Goal: Transaction & Acquisition: Purchase product/service

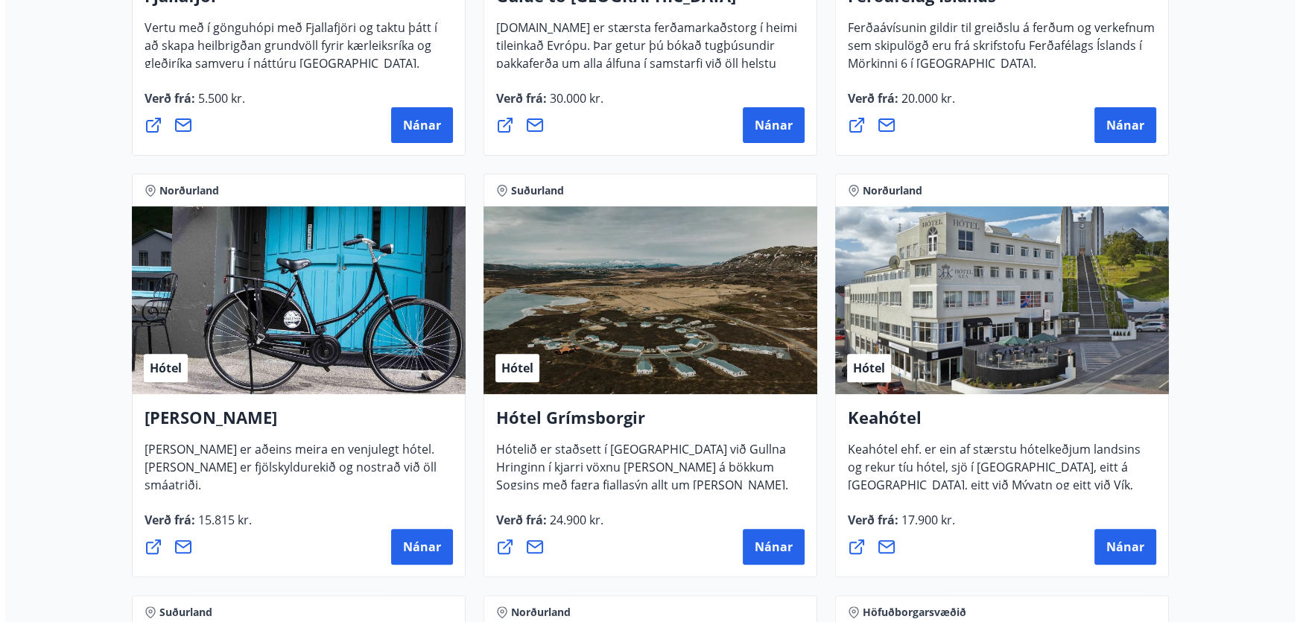
scroll to position [270, 0]
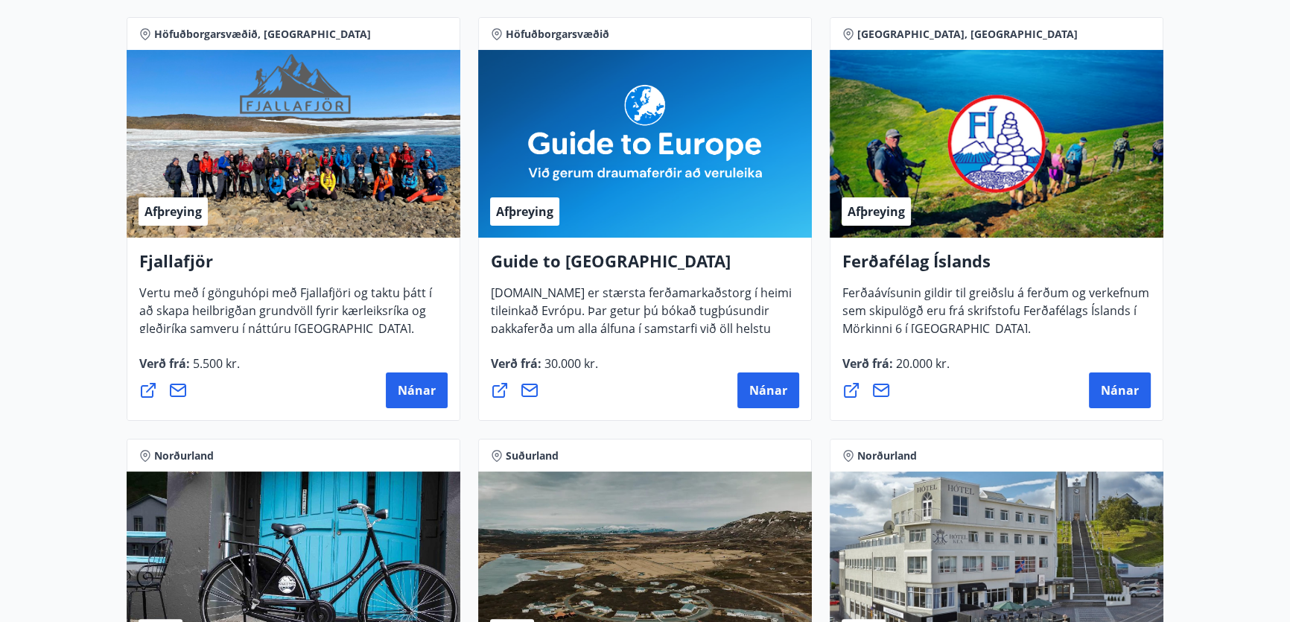
drag, startPoint x: 571, startPoint y: 270, endPoint x: 548, endPoint y: 234, distance: 42.2
click at [565, 262] on h4 "Guide to [GEOGRAPHIC_DATA]" at bounding box center [645, 267] width 308 height 34
click at [521, 209] on span "Afþreying" at bounding box center [524, 211] width 57 height 16
click at [780, 388] on span "Nánar" at bounding box center [768, 390] width 38 height 16
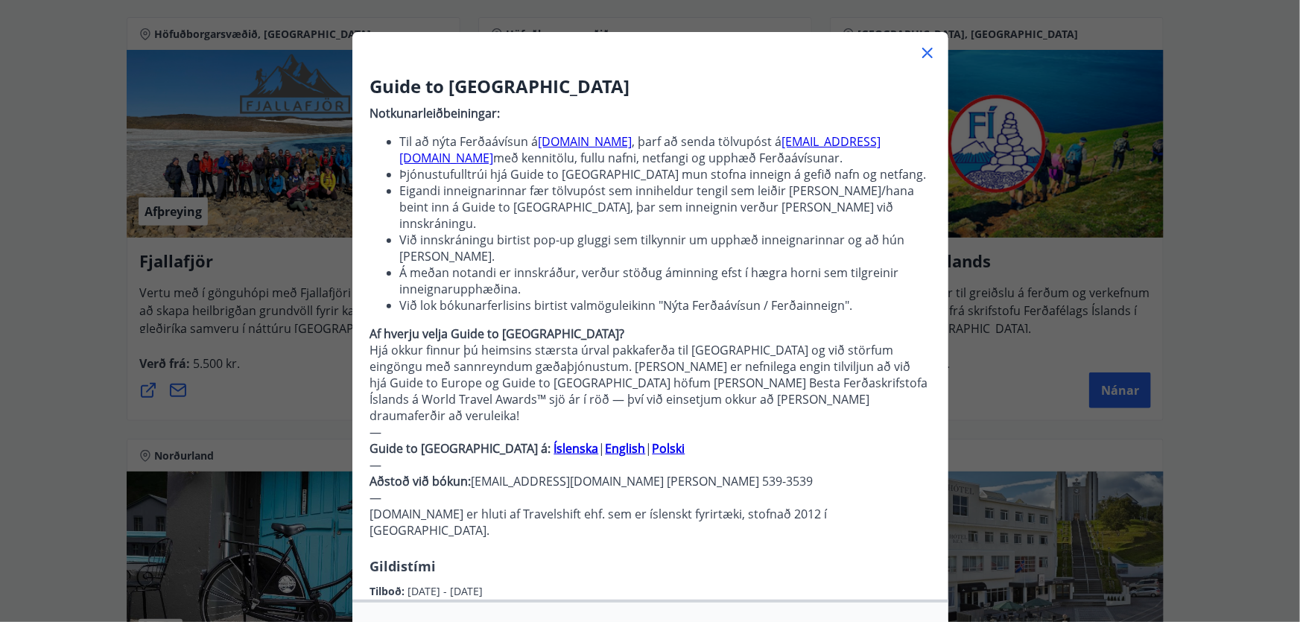
scroll to position [203, 0]
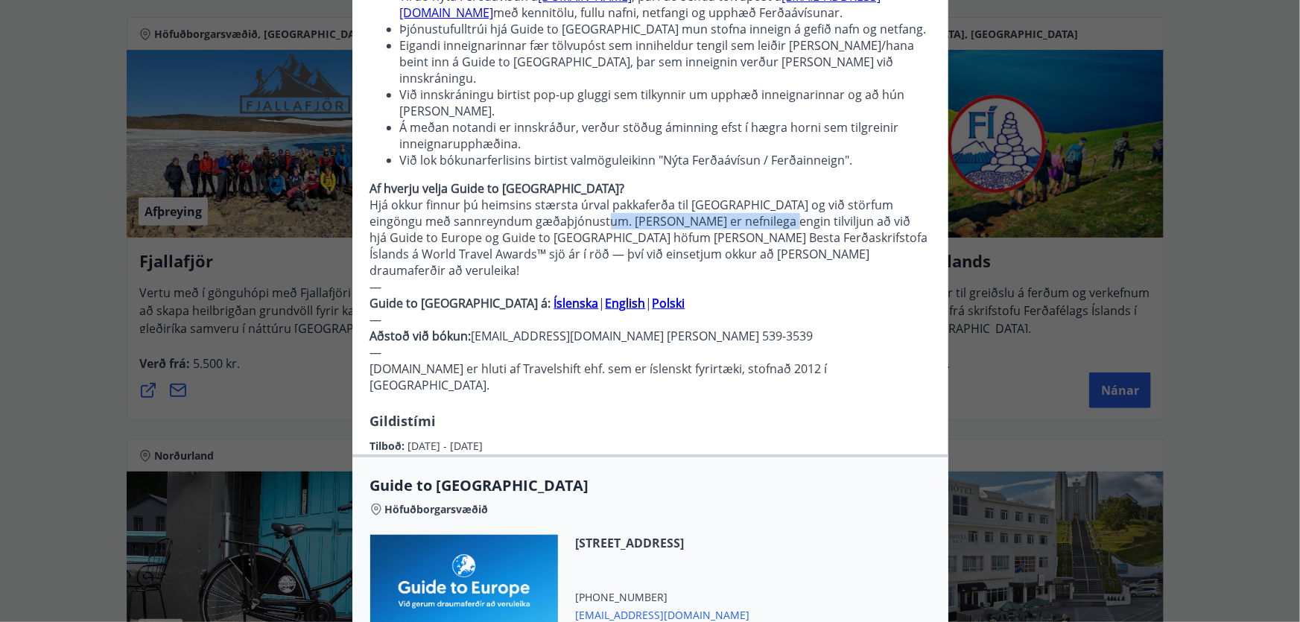
drag, startPoint x: 579, startPoint y: 209, endPoint x: 737, endPoint y: 282, distance: 173.6
click at [740, 212] on p "Hjá okkur finnur þú heimsins stærsta úrval pakkaferða til [GEOGRAPHIC_DATA] og …" at bounding box center [650, 238] width 560 height 82
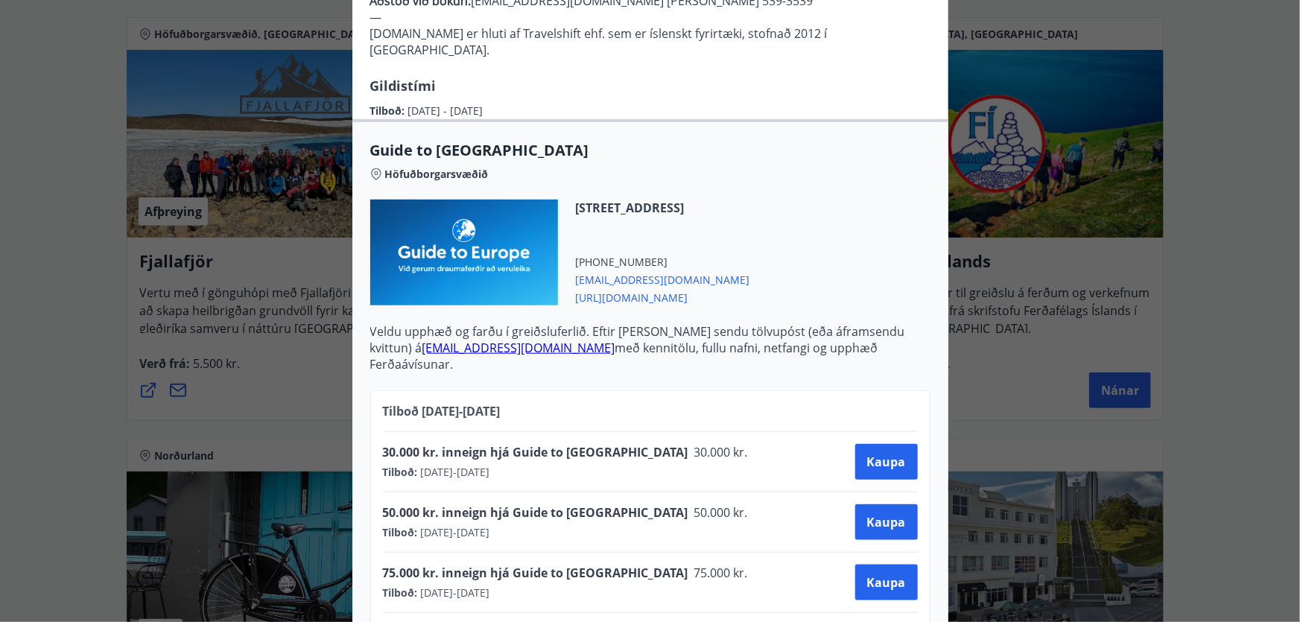
scroll to position [550, 0]
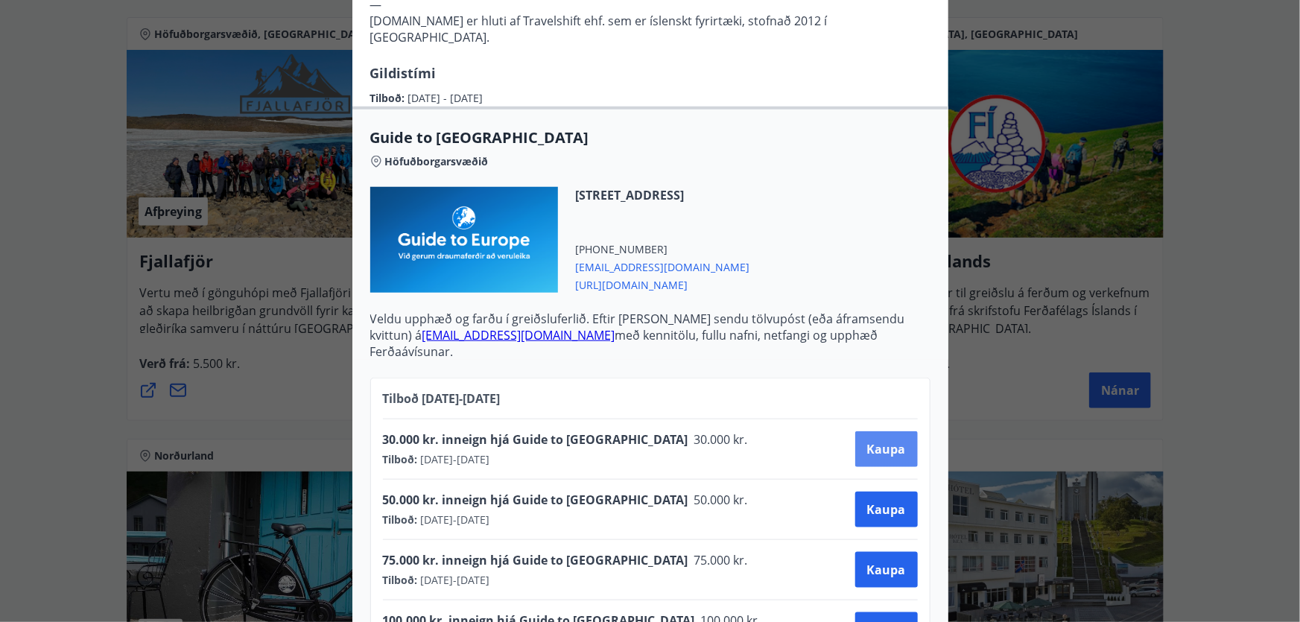
click at [886, 441] on span "Kaupa" at bounding box center [886, 449] width 39 height 16
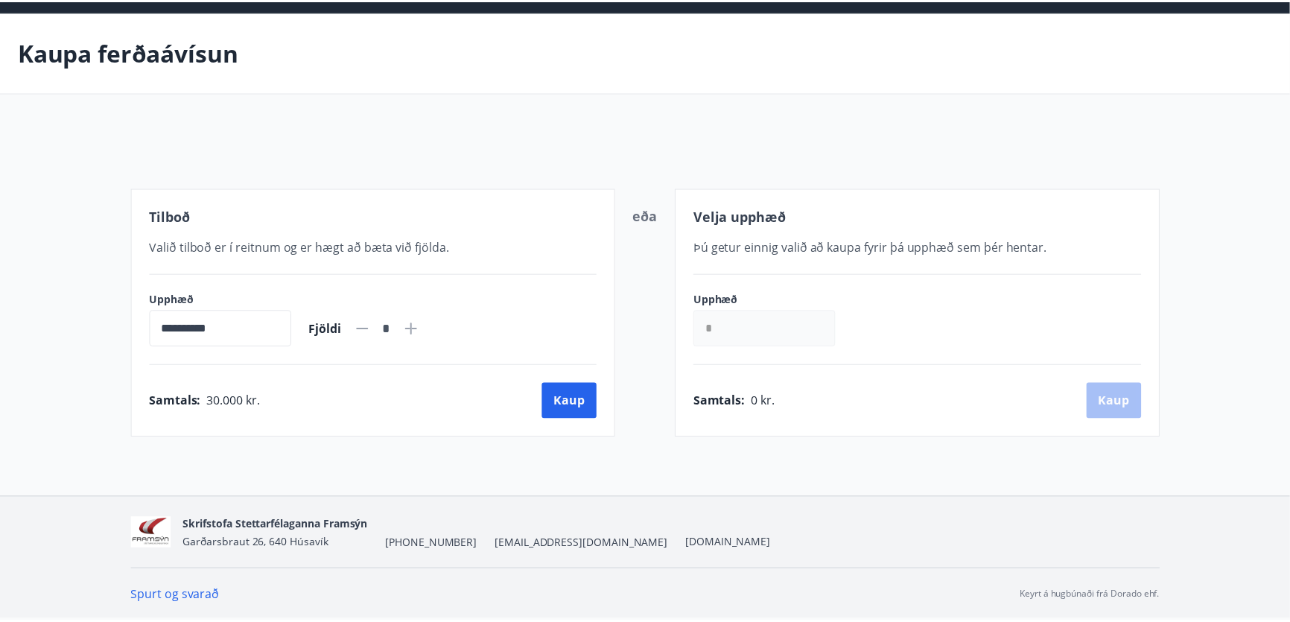
scroll to position [48, 0]
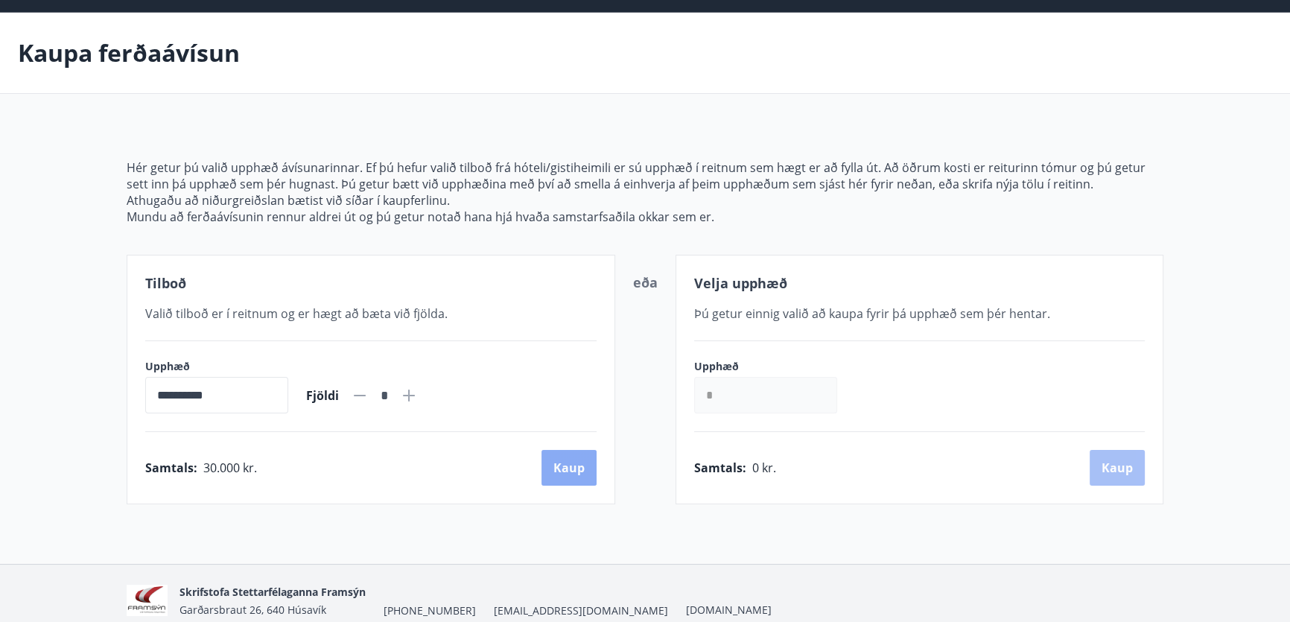
click at [573, 466] on button "Kaup" at bounding box center [568, 468] width 55 height 36
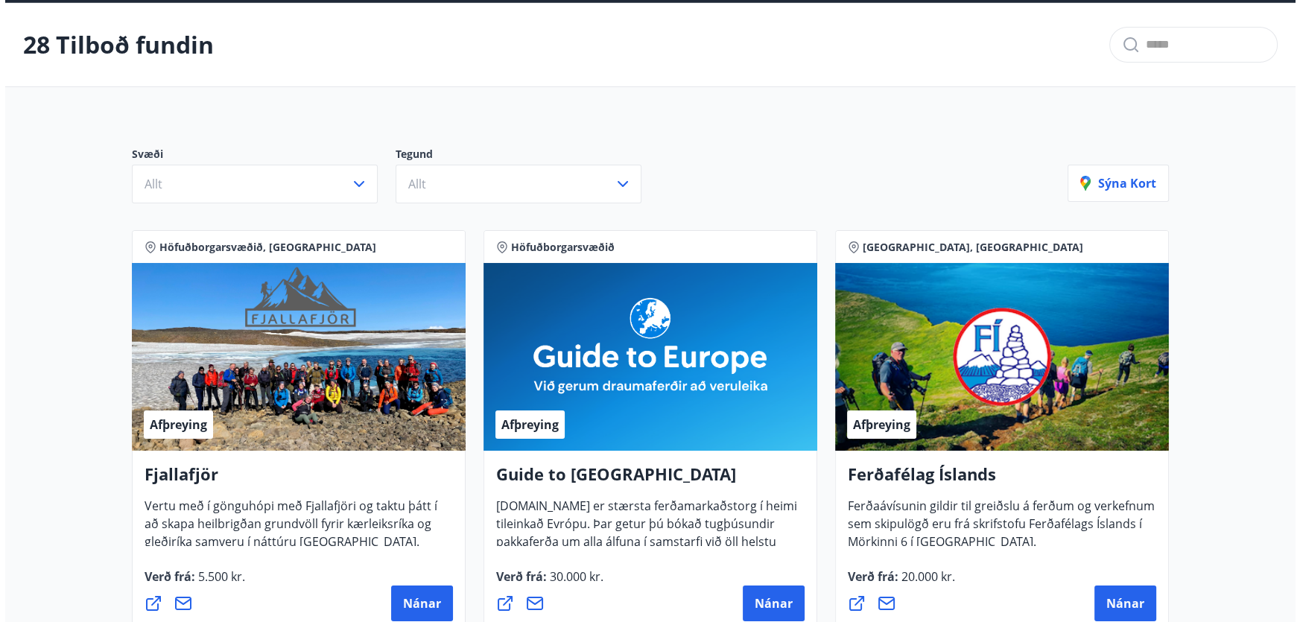
scroll to position [183, 0]
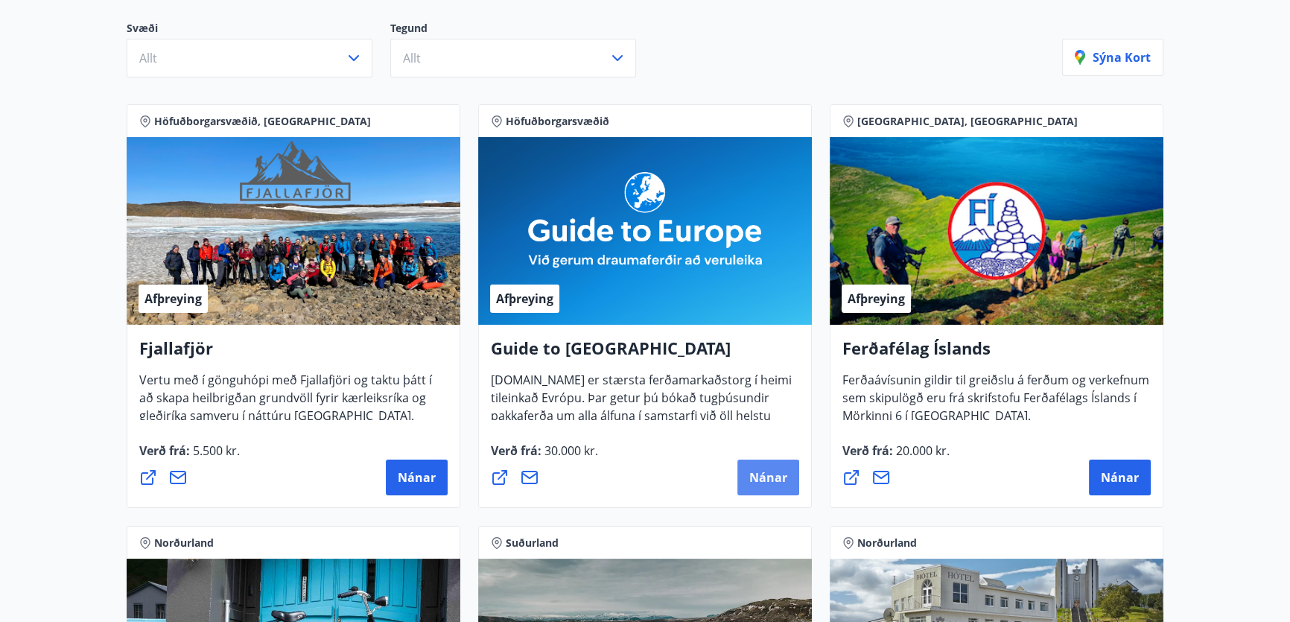
click at [771, 481] on span "Nánar" at bounding box center [768, 477] width 38 height 16
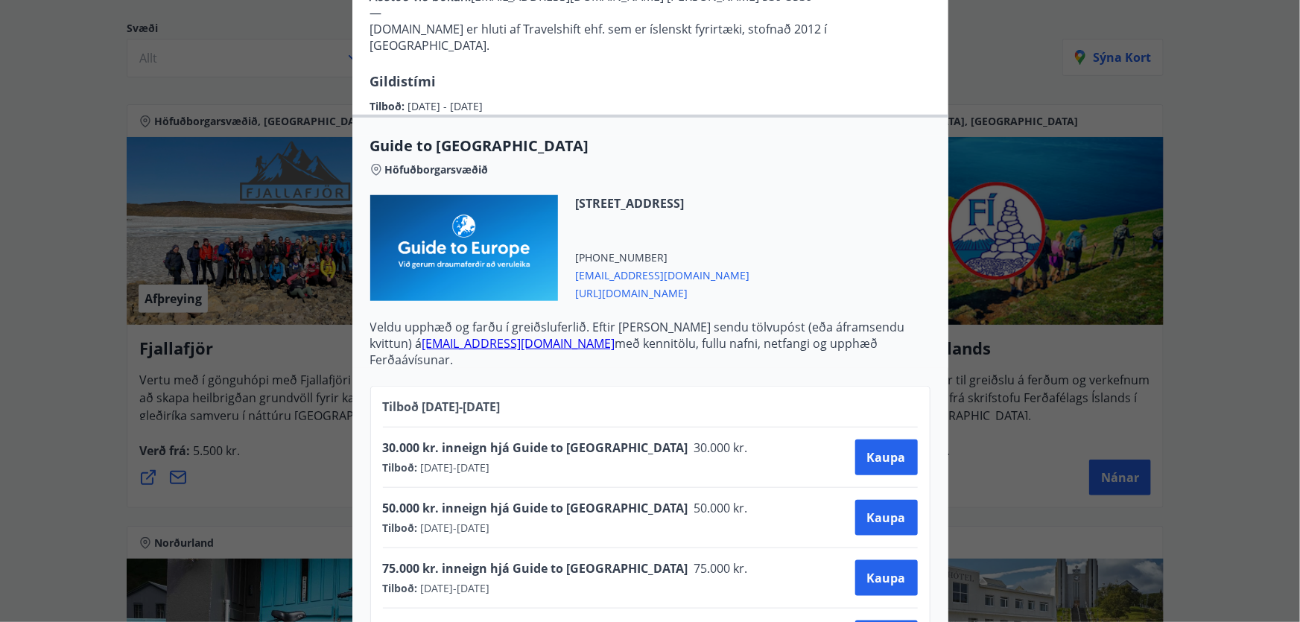
scroll to position [550, 0]
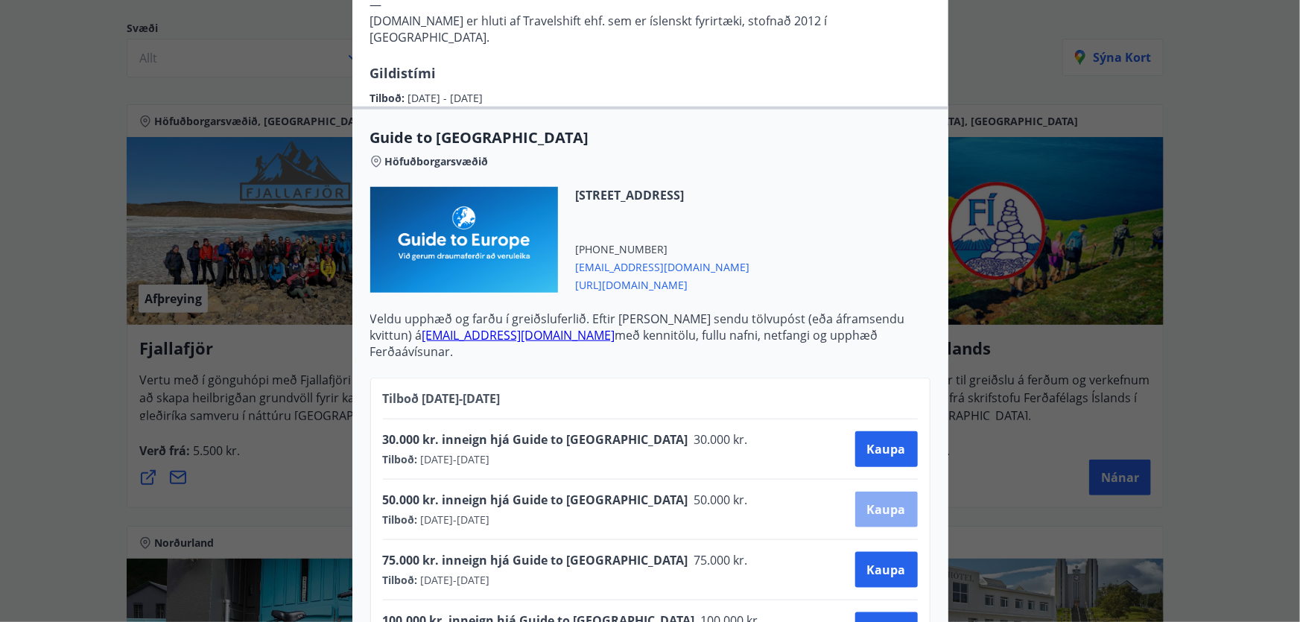
click at [880, 501] on span "Kaupa" at bounding box center [886, 509] width 39 height 16
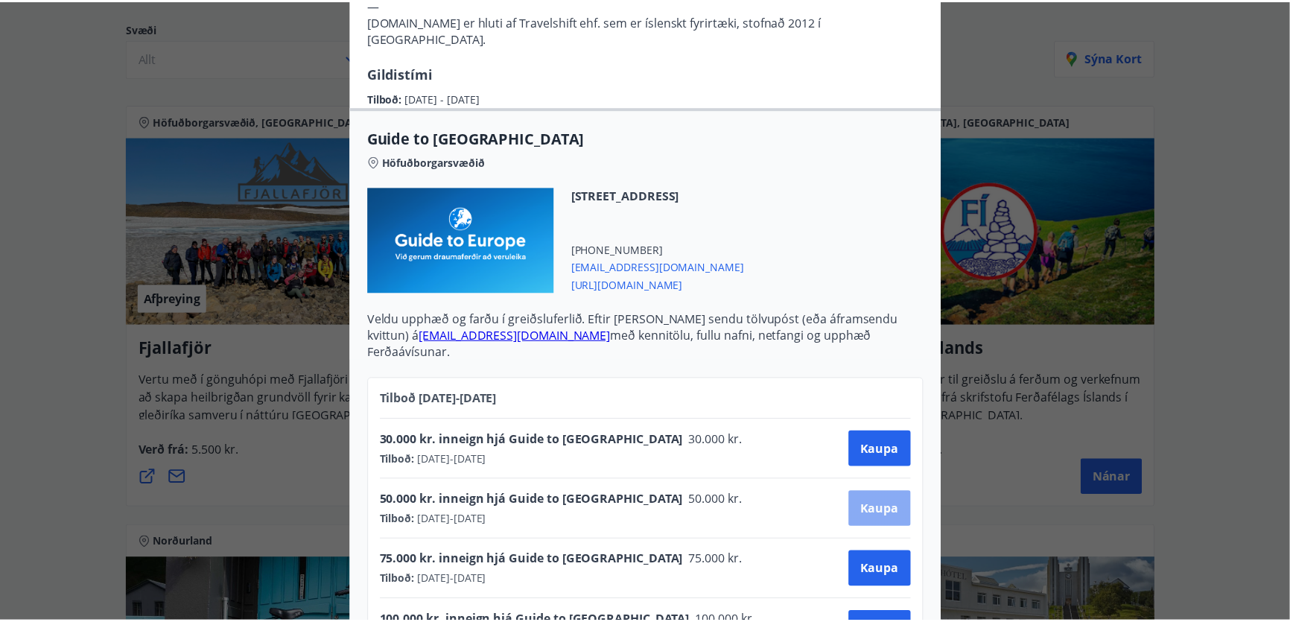
scroll to position [48, 0]
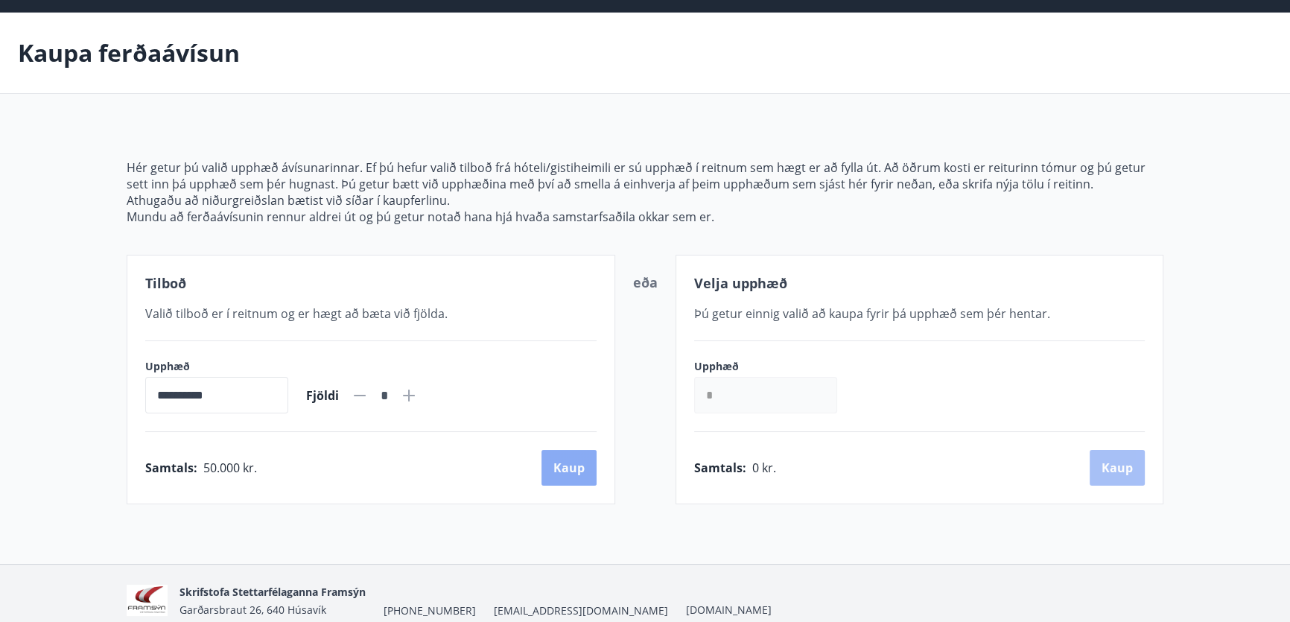
click at [567, 469] on button "Kaup" at bounding box center [568, 468] width 55 height 36
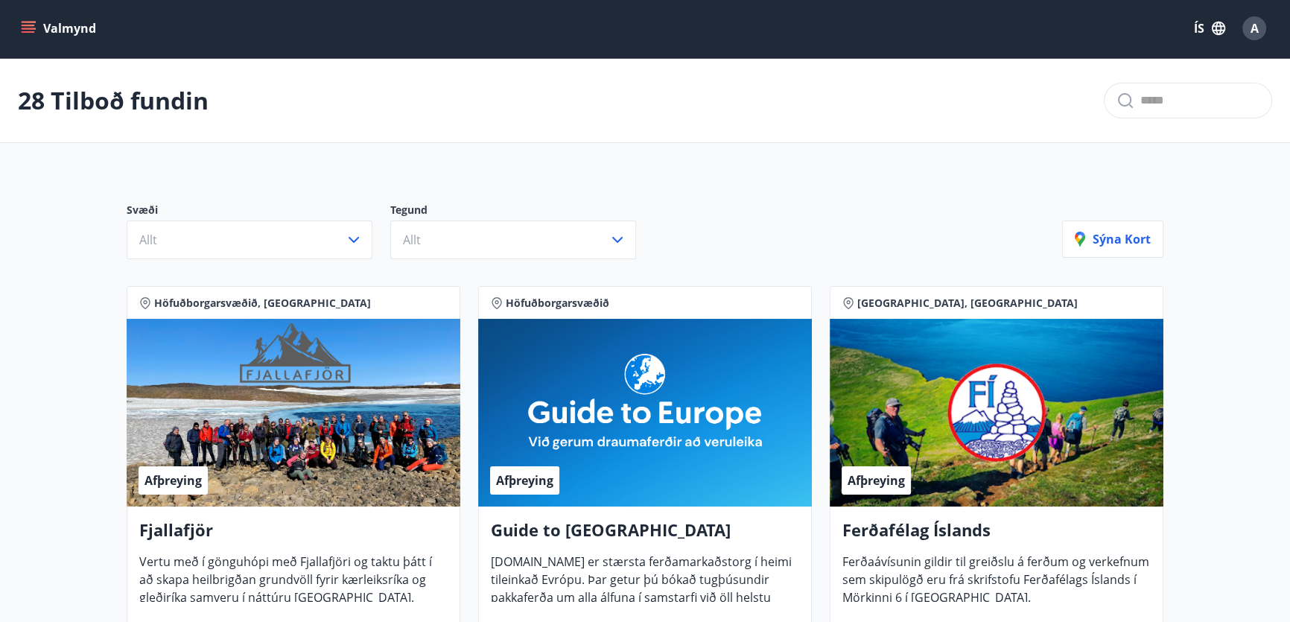
scroll to position [48, 0]
